Goal: Task Accomplishment & Management: Use online tool/utility

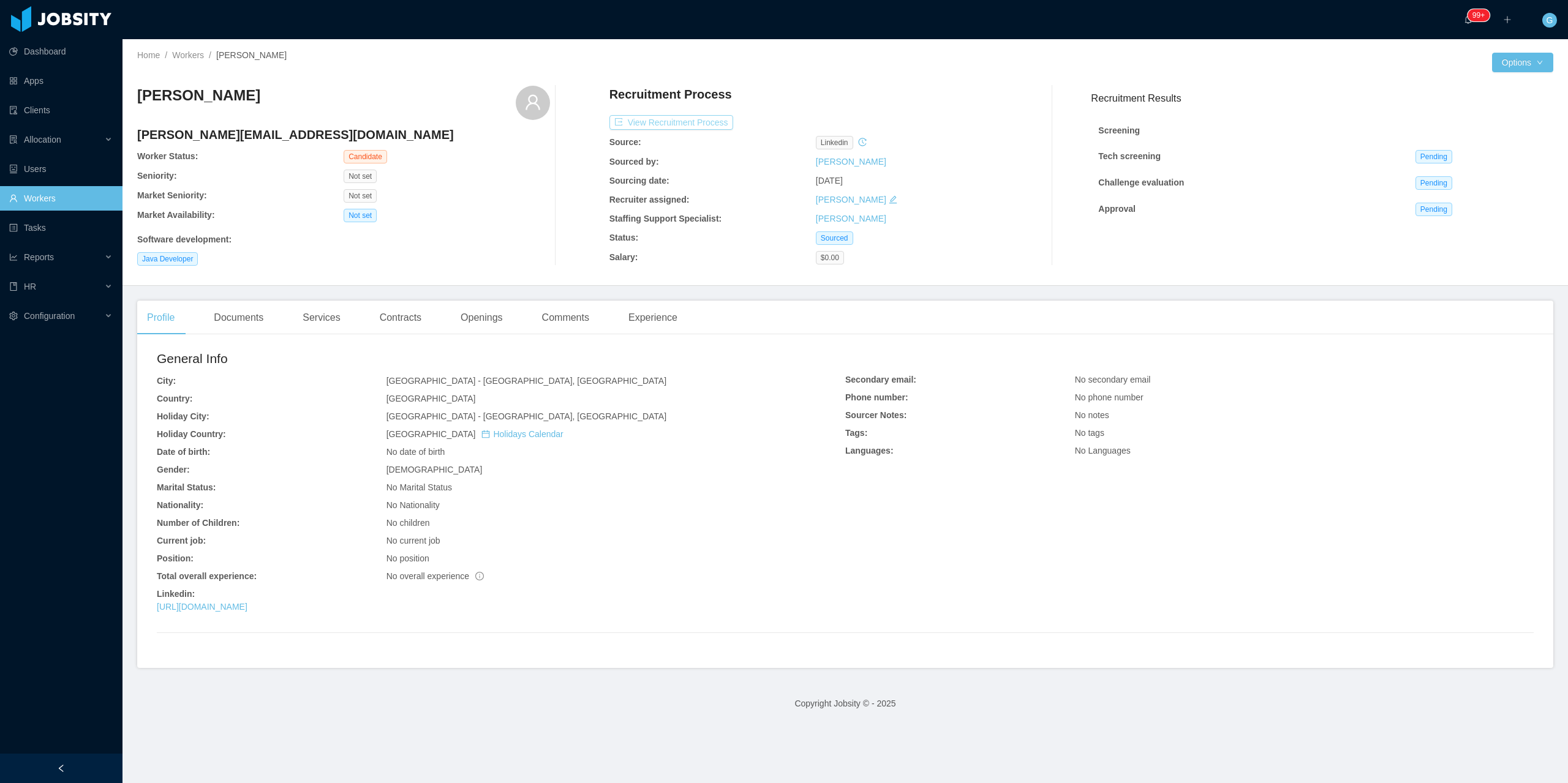
click at [713, 115] on button "View Recruitment Process" at bounding box center [671, 122] width 124 height 15
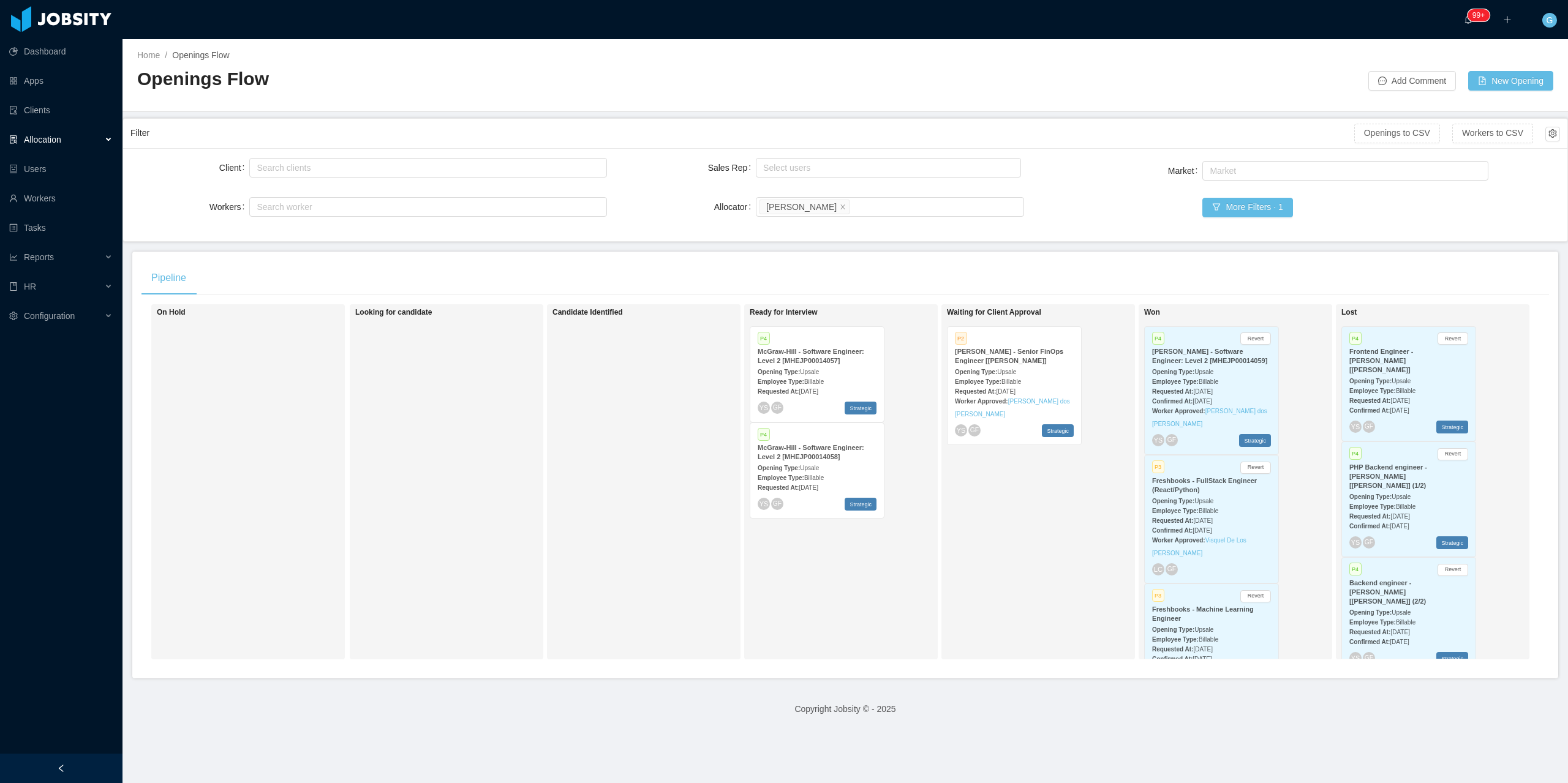
click at [993, 365] on div "Opening Type: Upsale" at bounding box center [1013, 371] width 119 height 13
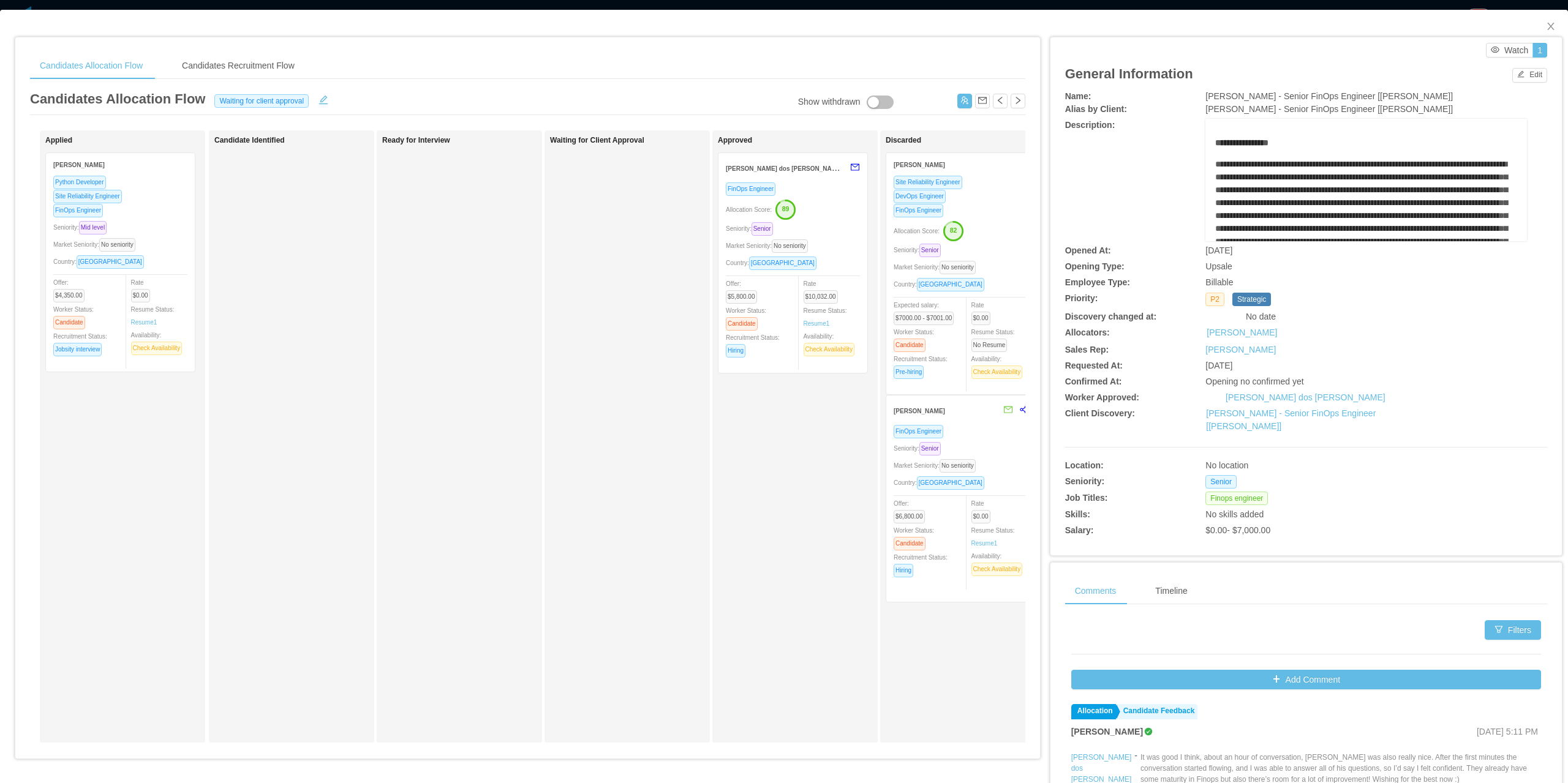
click at [826, 218] on div "Allocation Score: 89" at bounding box center [792, 208] width 134 height 20
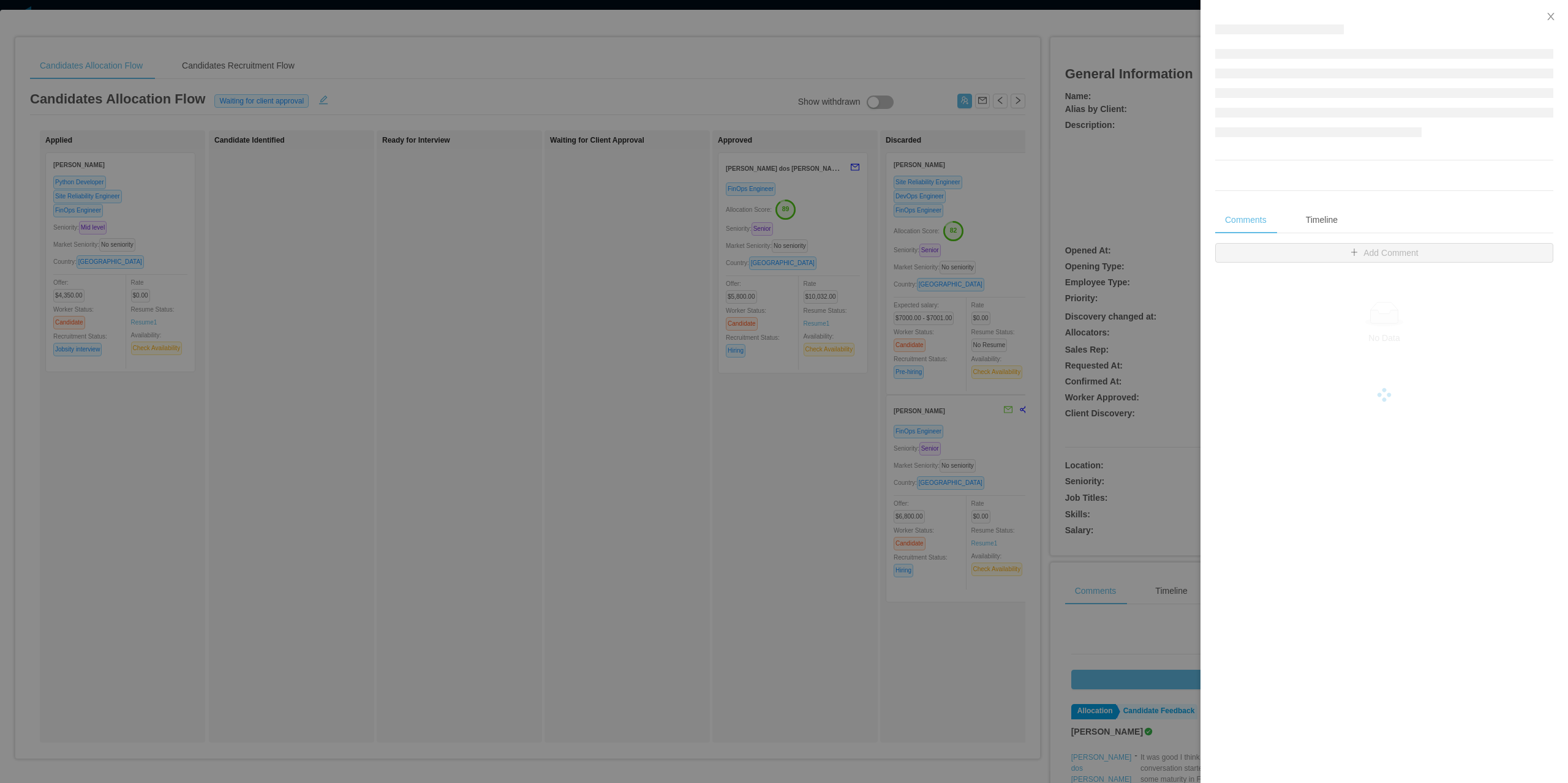
click at [889, 87] on div at bounding box center [784, 391] width 1568 height 783
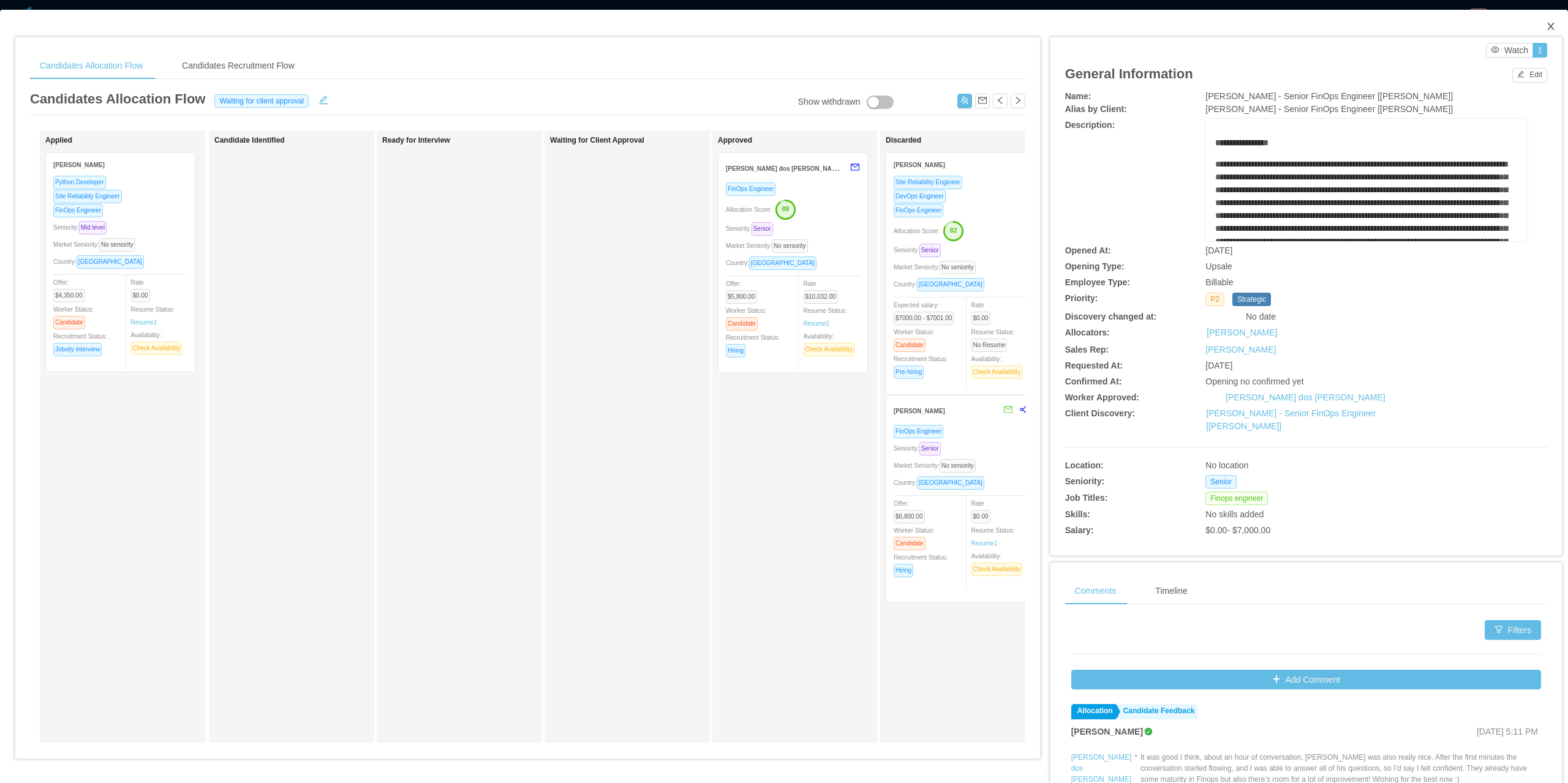
click at [1547, 25] on icon "icon: close" at bounding box center [1550, 27] width 7 height 7
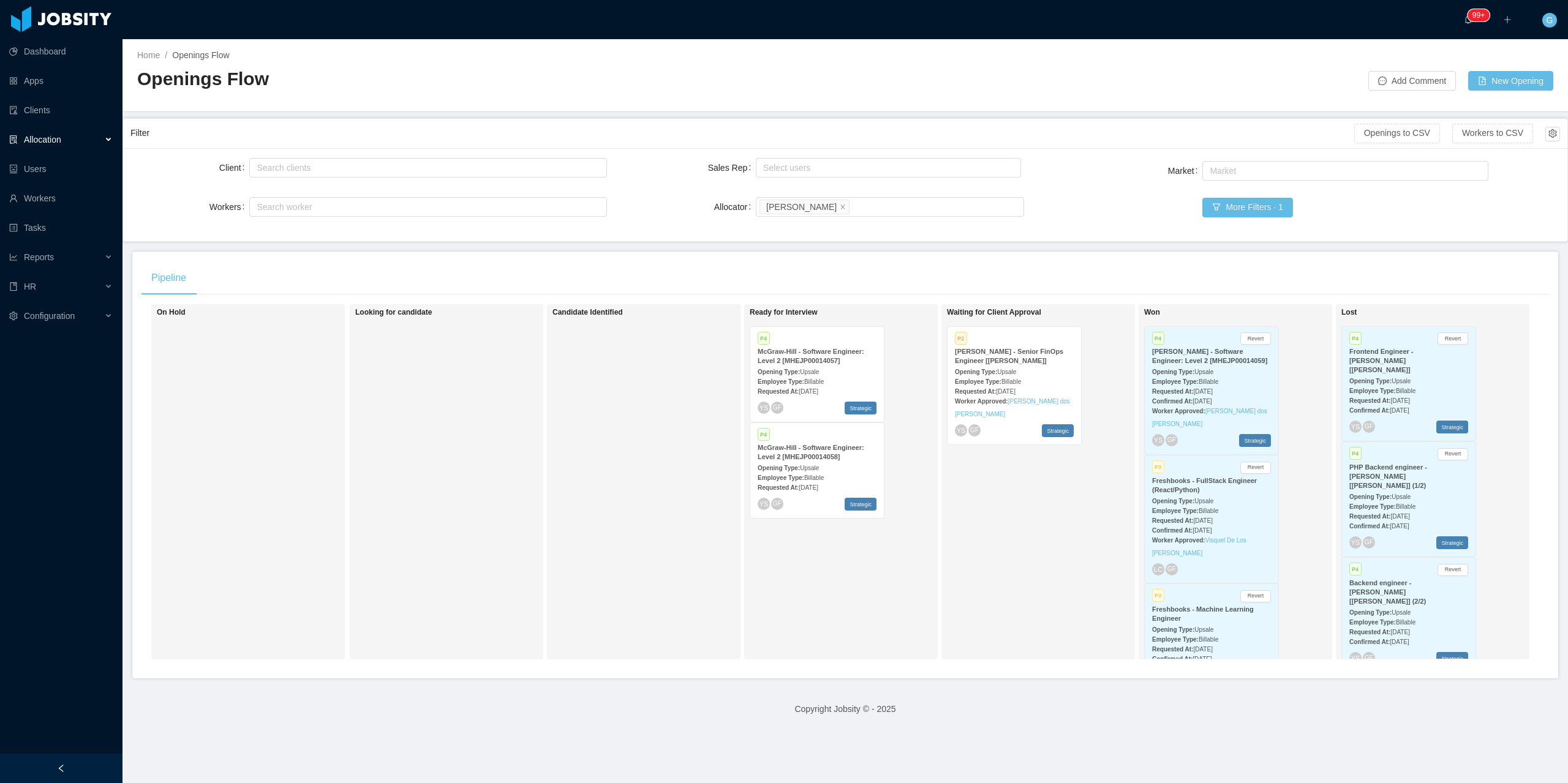
click at [843, 368] on div "Opening Type: Upsale" at bounding box center [817, 371] width 119 height 13
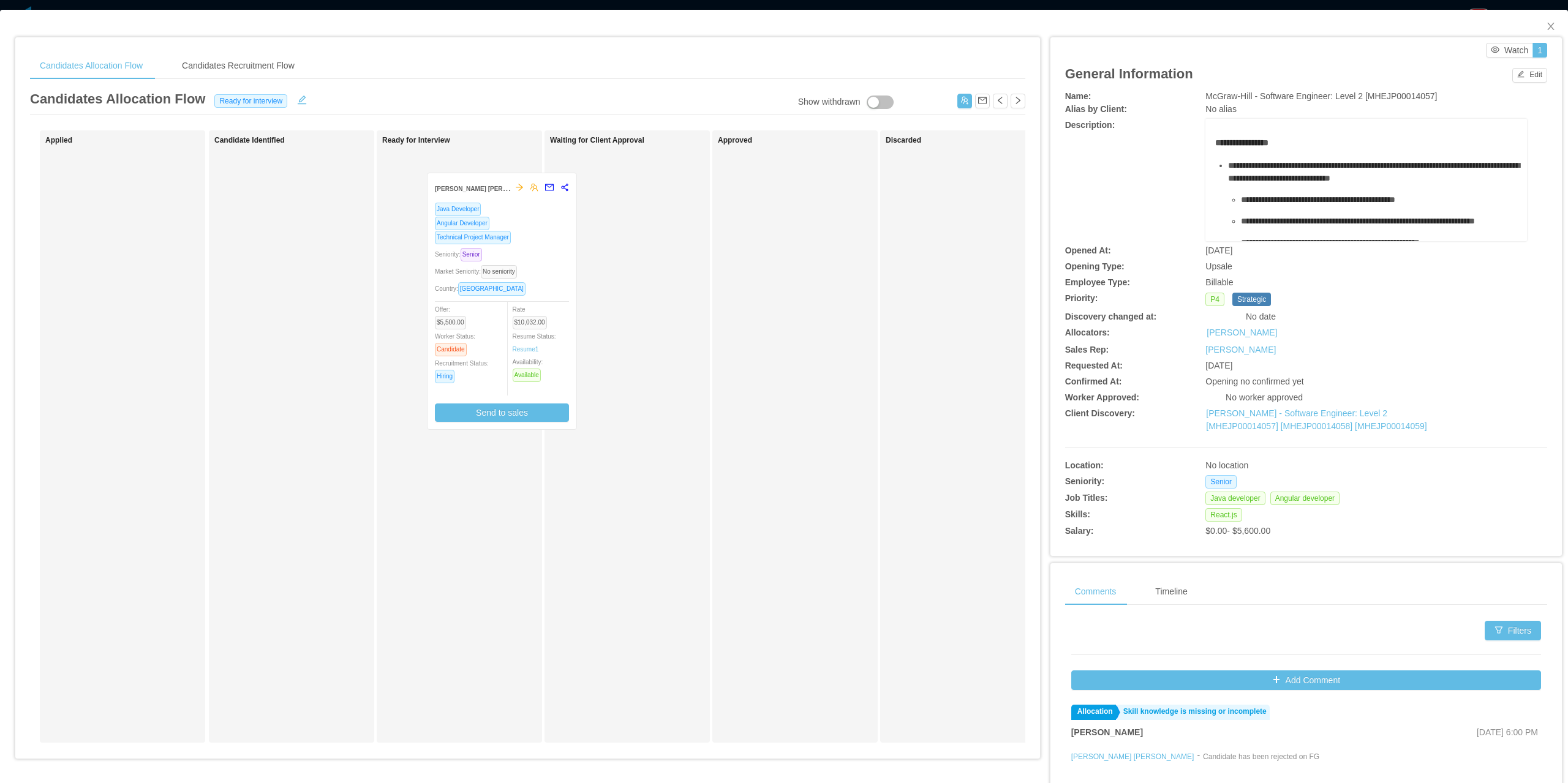
drag, startPoint x: 457, startPoint y: 176, endPoint x: 479, endPoint y: 204, distance: 35.6
click at [479, 204] on div "Ready for Interview [PERSON_NAME] [PERSON_NAME] Java Developer Angular Develope…" at bounding box center [468, 437] width 172 height 602
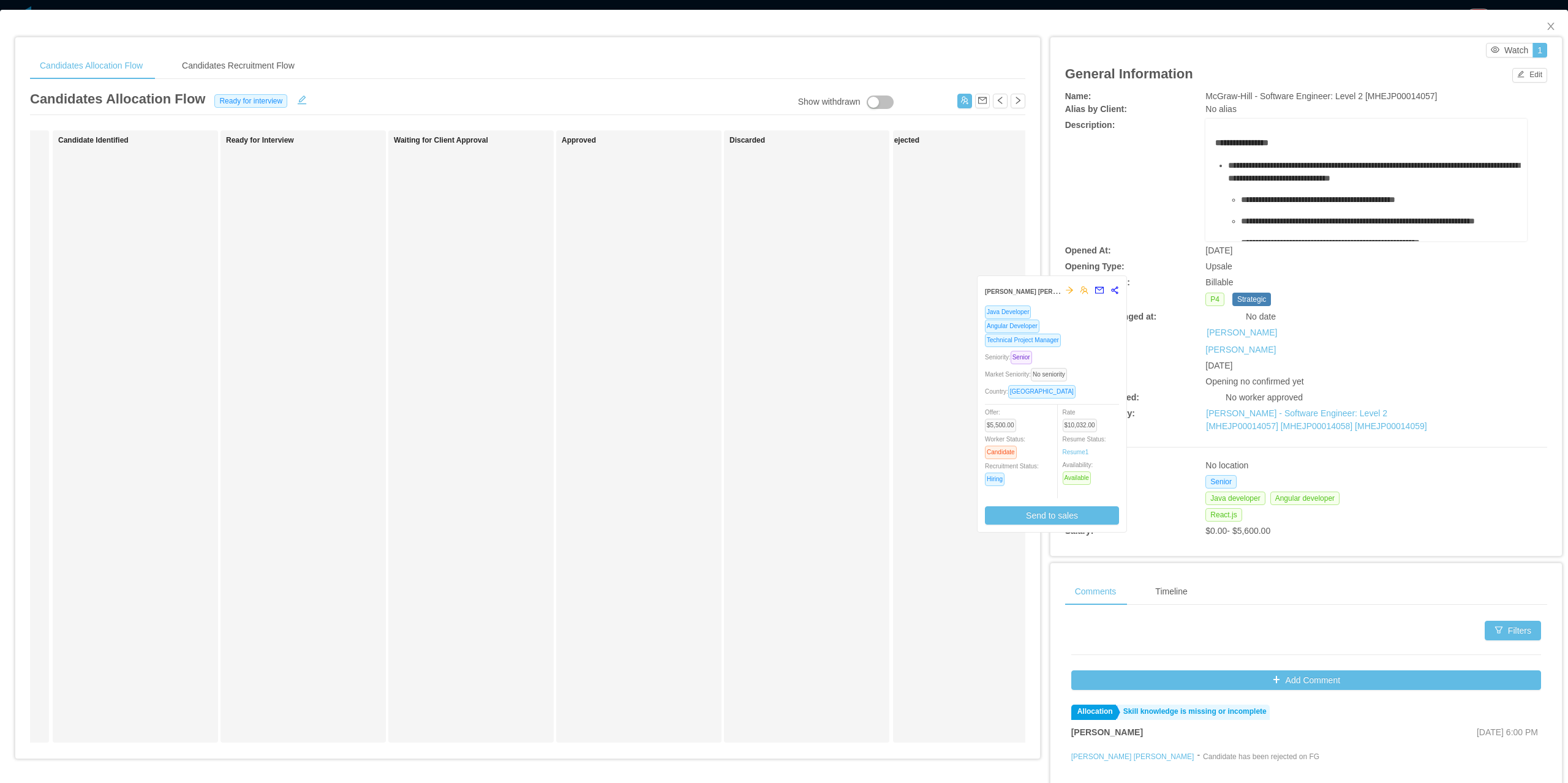
scroll to position [0, 27]
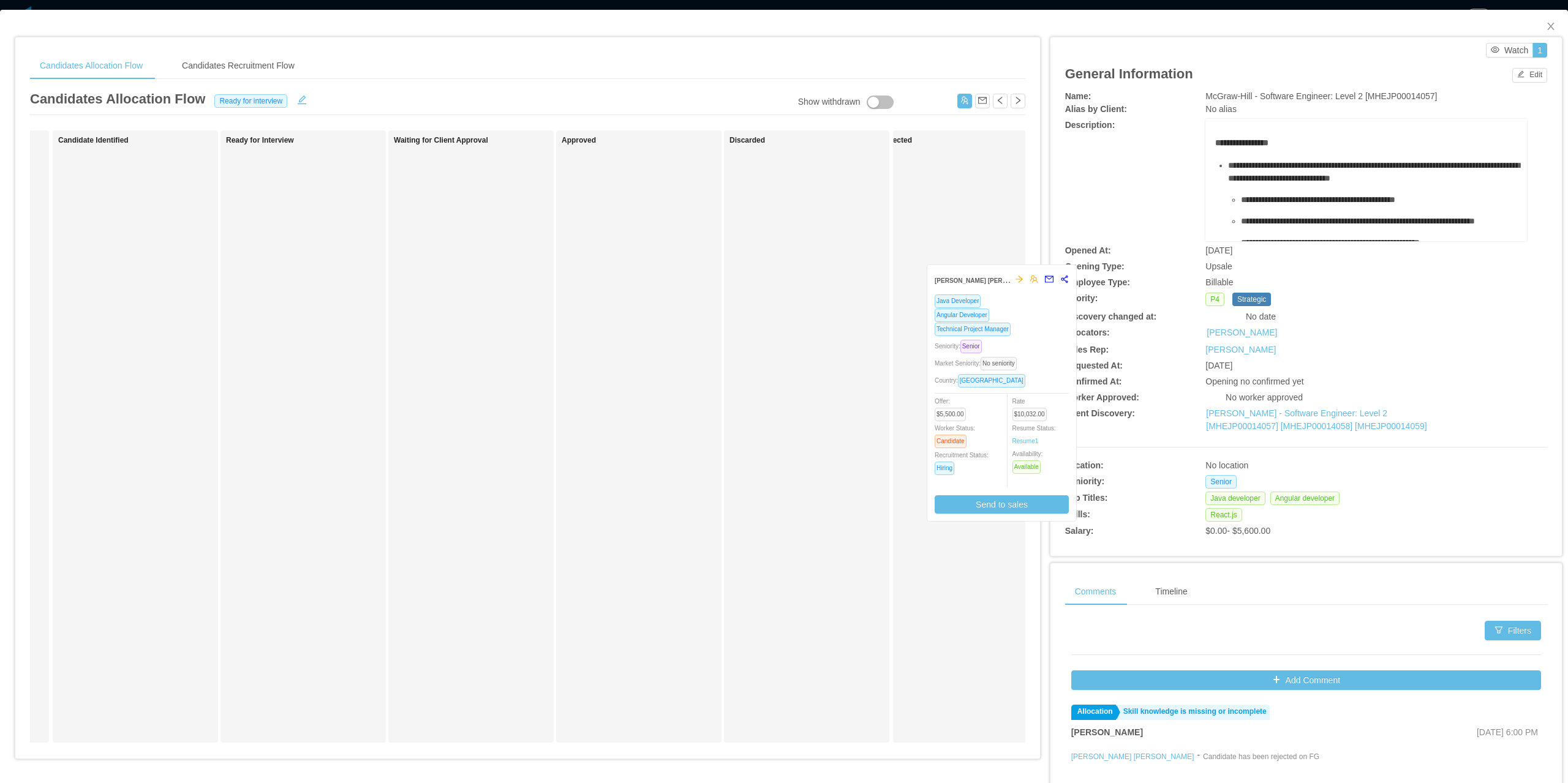
drag, startPoint x: 313, startPoint y: 213, endPoint x: 1005, endPoint y: 323, distance: 700.7
click at [1005, 323] on div "Applied Candidate Identified Ready for Interview [PERSON_NAME] [PERSON_NAME] Ja…" at bounding box center [527, 441] width 995 height 622
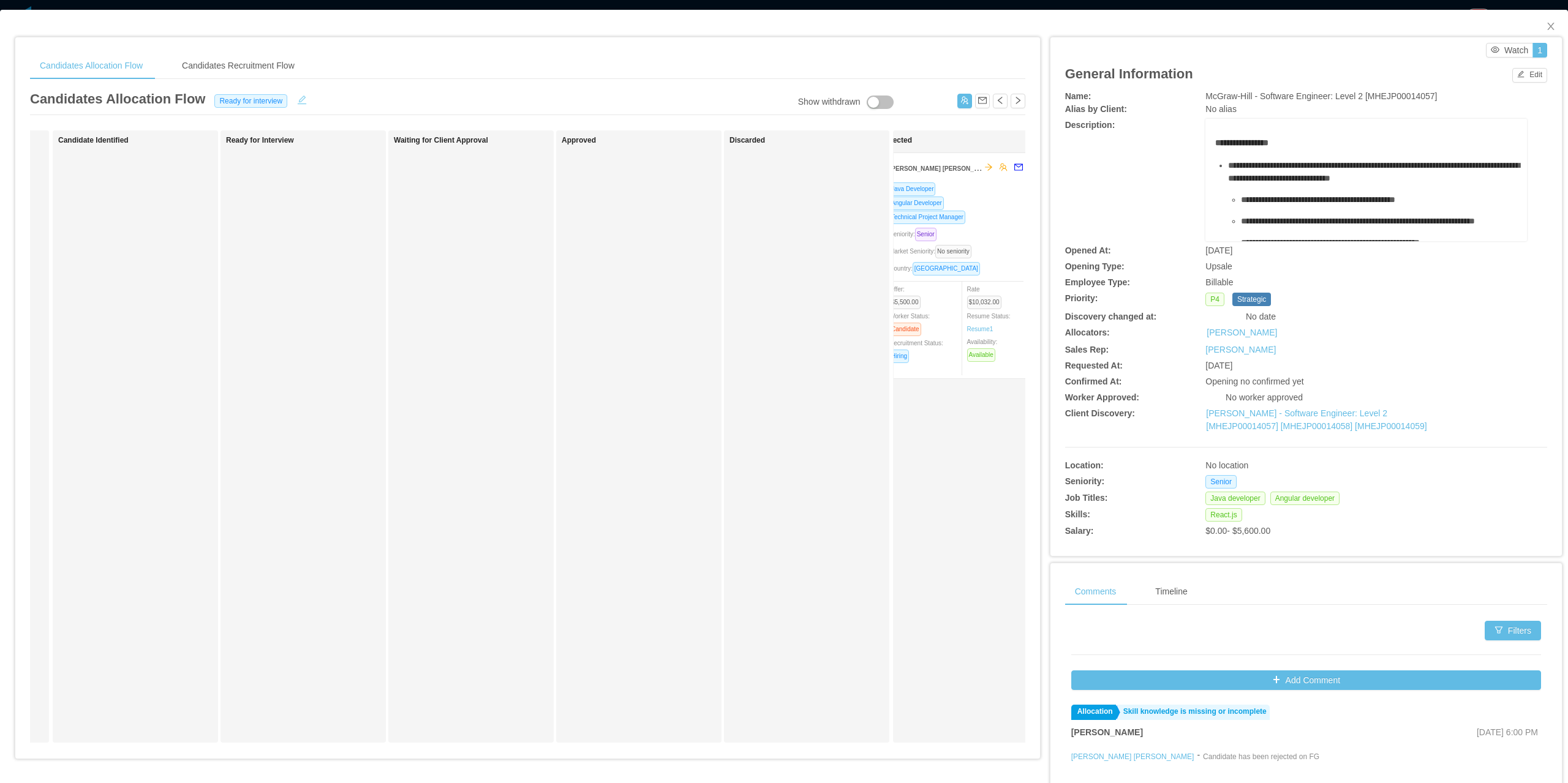
click at [295, 99] on button "button" at bounding box center [302, 99] width 20 height 13
click at [286, 103] on div "Ready for interview" at bounding box center [252, 100] width 79 height 13
click at [246, 137] on li "Looking for candidate" at bounding box center [256, 142] width 104 height 20
click at [328, 106] on button "Save" at bounding box center [331, 101] width 32 height 15
click at [358, 74] on button "Update" at bounding box center [351, 68] width 38 height 15
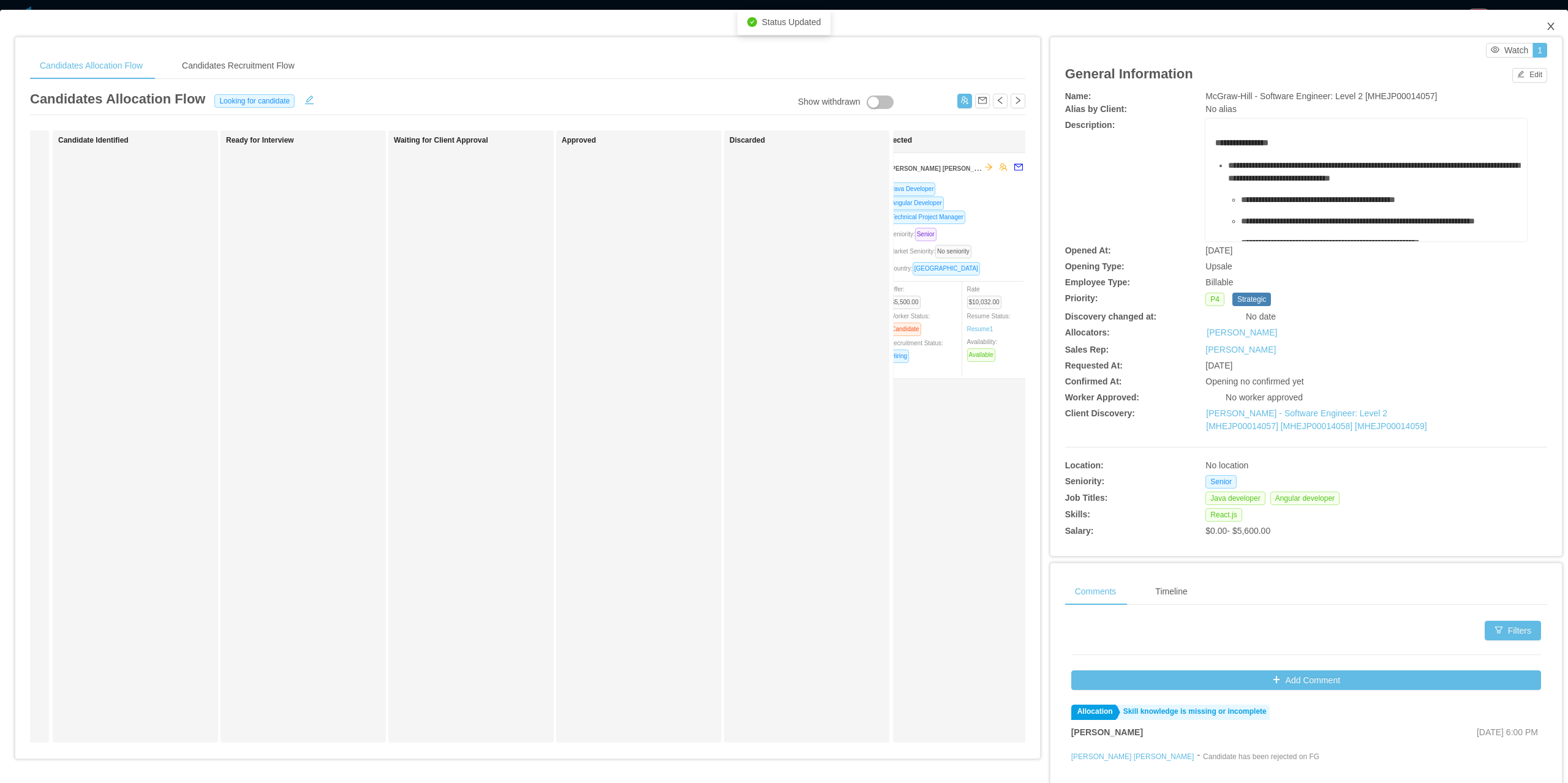
click at [1547, 26] on icon "icon: close" at bounding box center [1550, 27] width 7 height 7
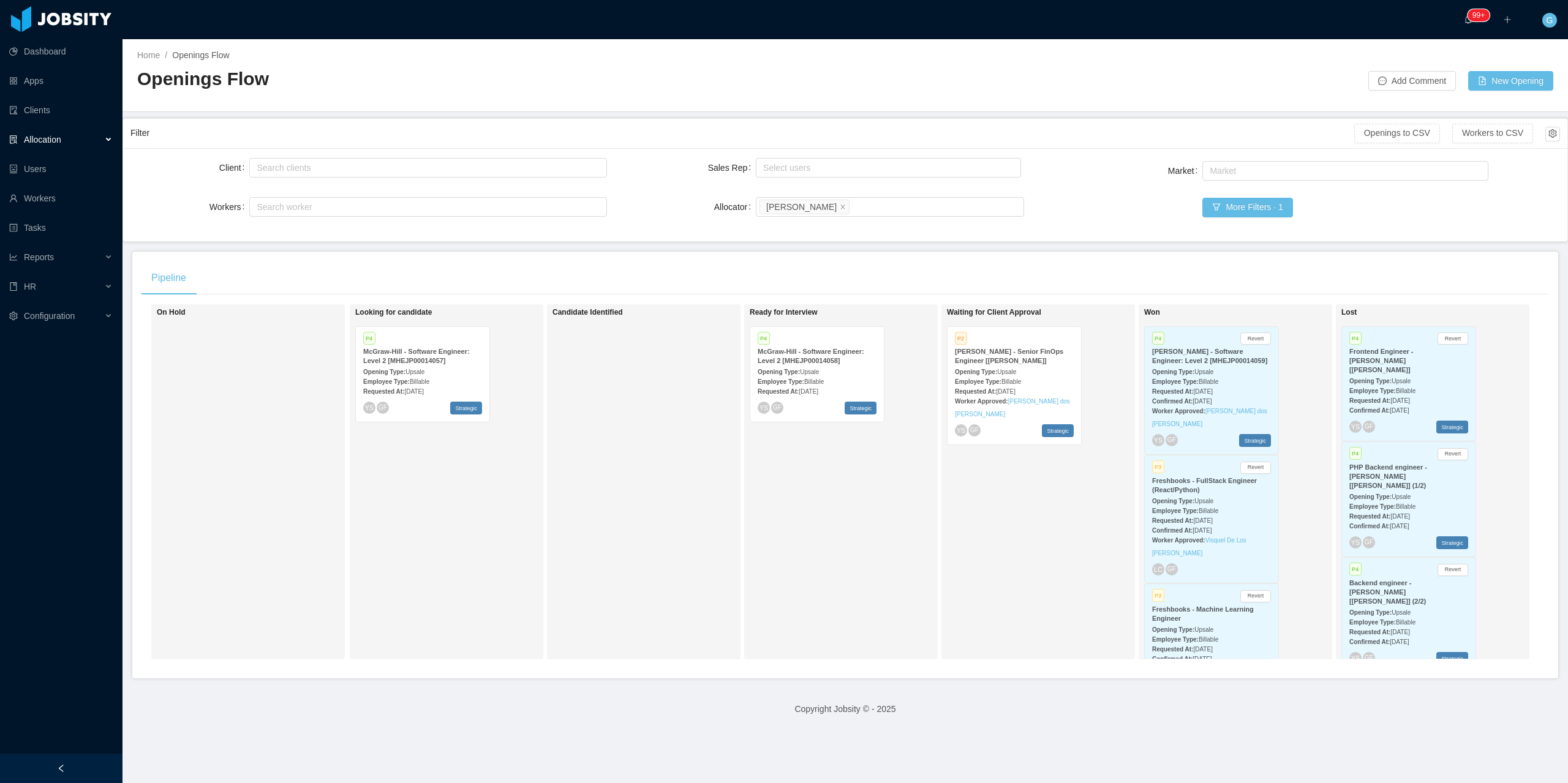
click at [418, 380] on span "Billable" at bounding box center [419, 382] width 20 height 7
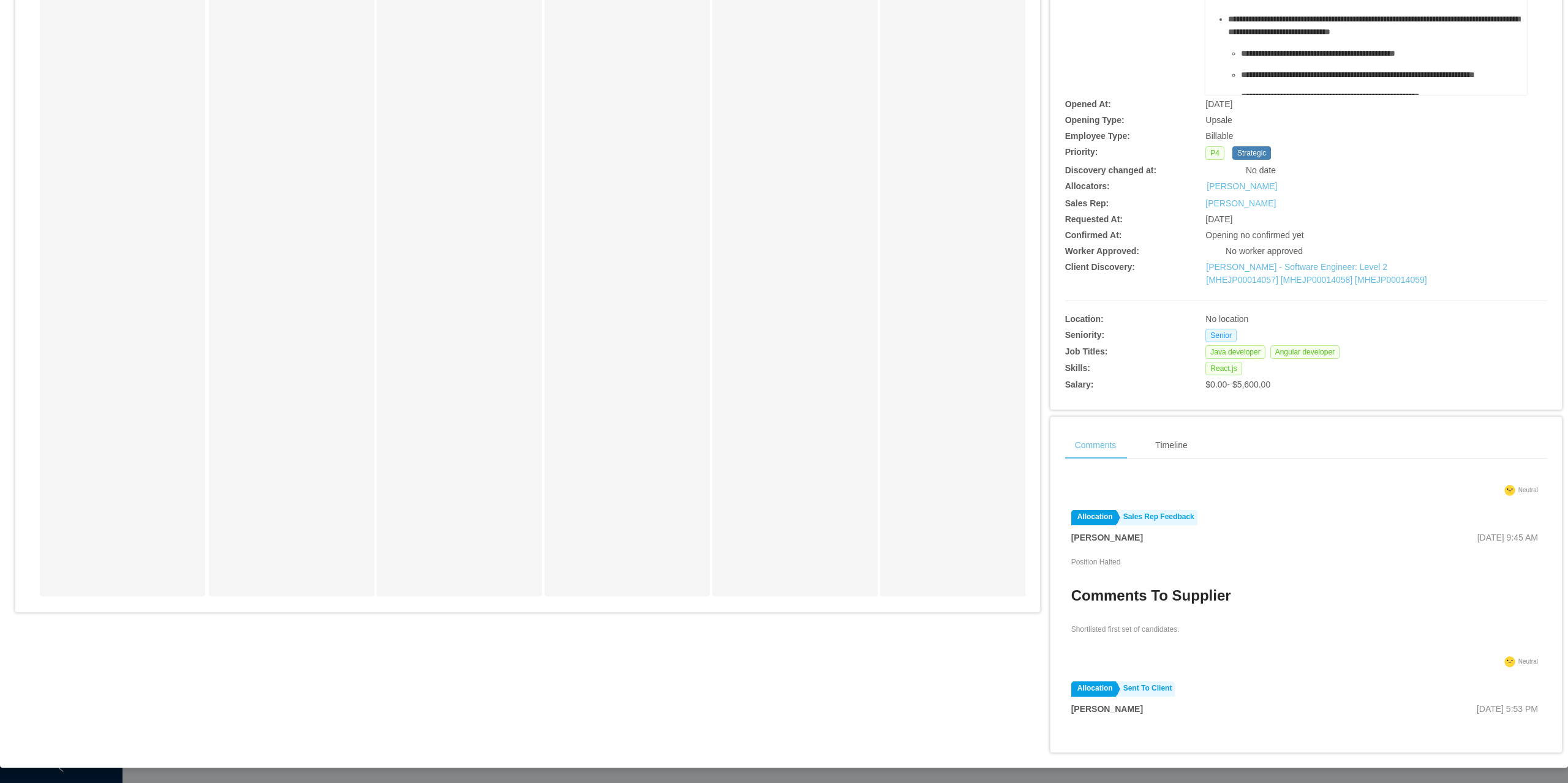
scroll to position [429, 0]
